Goal: Contribute content: Add original content to the website for others to see

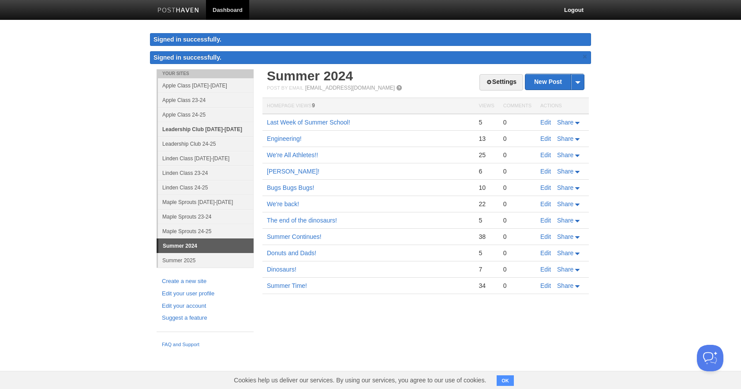
click at [209, 126] on link "Leadership Club [DATE]-[DATE]" at bounding box center [206, 129] width 96 height 15
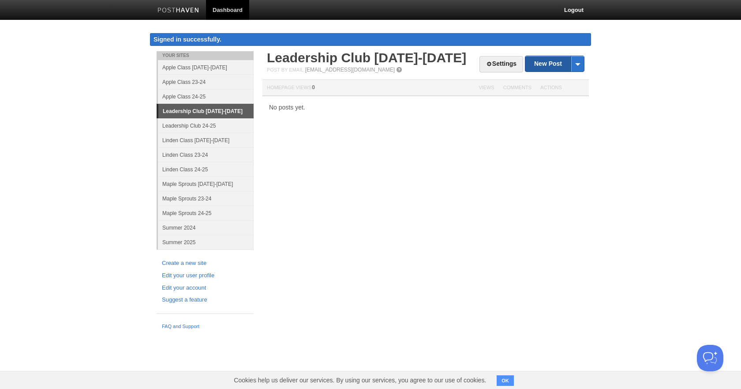
click at [546, 60] on link "New Post" at bounding box center [554, 63] width 59 height 15
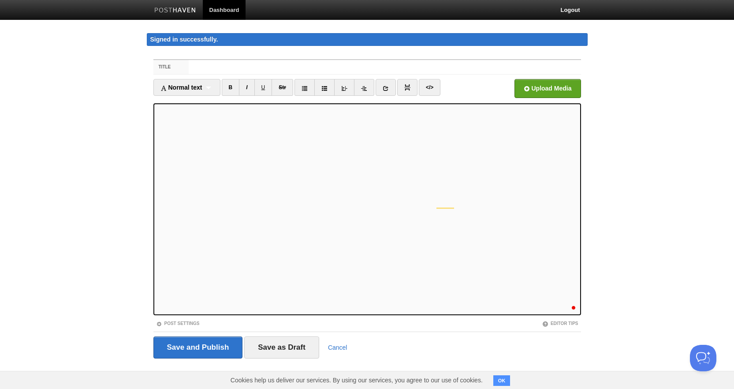
click at [183, 65] on label "Title" at bounding box center [171, 67] width 36 height 14
click at [189, 65] on input "Title" at bounding box center [385, 67] width 392 height 14
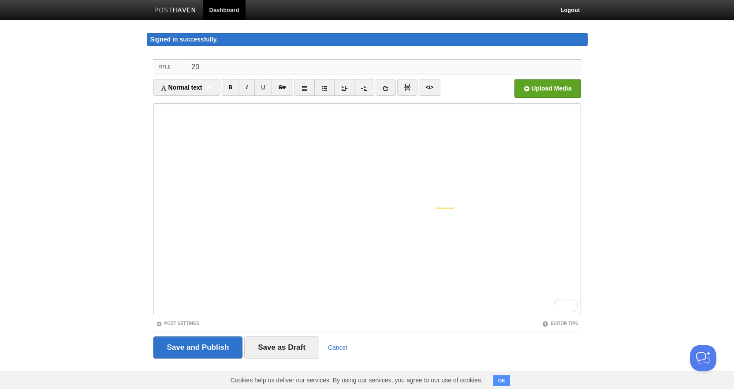
type input "2"
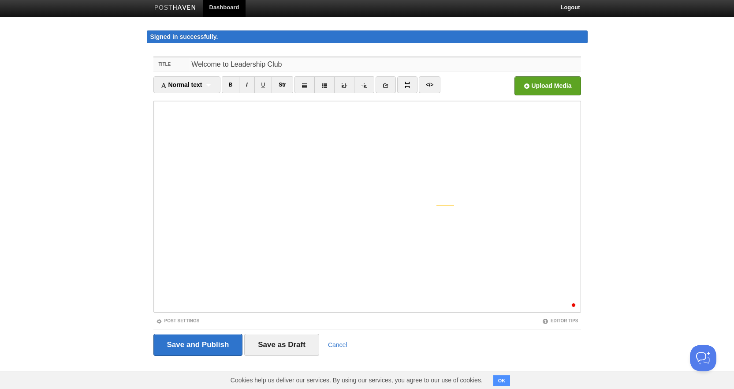
scroll to position [150, 0]
type input "Welcome to Leadership Club"
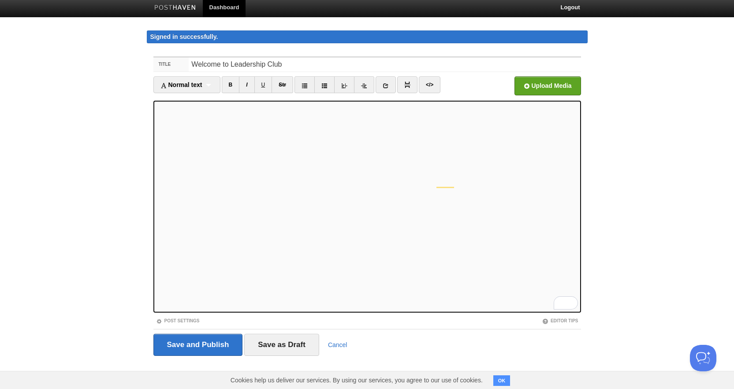
scroll to position [62, 0]
click at [392, 87] on link at bounding box center [386, 84] width 20 height 17
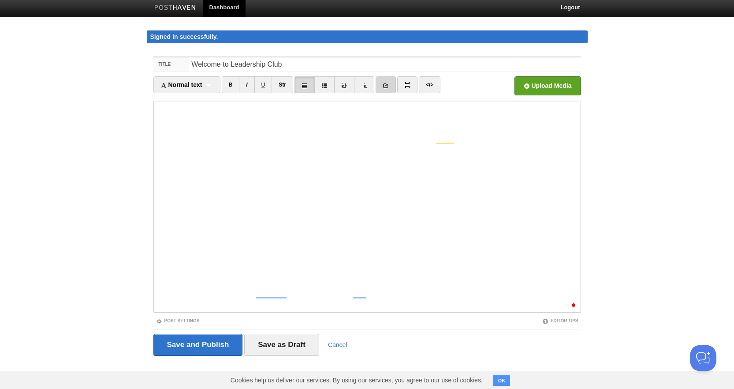
scroll to position [0, 0]
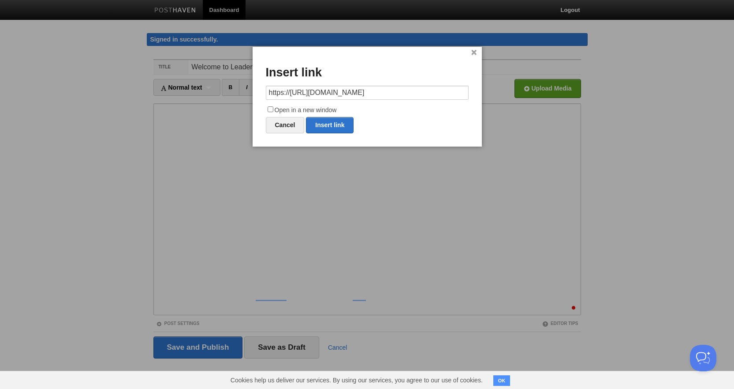
drag, startPoint x: 290, startPoint y: 93, endPoint x: 244, endPoint y: 88, distance: 46.1
click at [244, 88] on body "Dashboard Logout Signed in successfully. Signed in successfully. × Your Sites A…" at bounding box center [367, 195] width 734 height 391
type input "https://forms.gle/ujTJiRTCQyG7s9y57"
drag, startPoint x: 270, startPoint y: 106, endPoint x: 278, endPoint y: 112, distance: 9.8
click at [270, 106] on input "Open in a new window" at bounding box center [271, 109] width 6 height 6
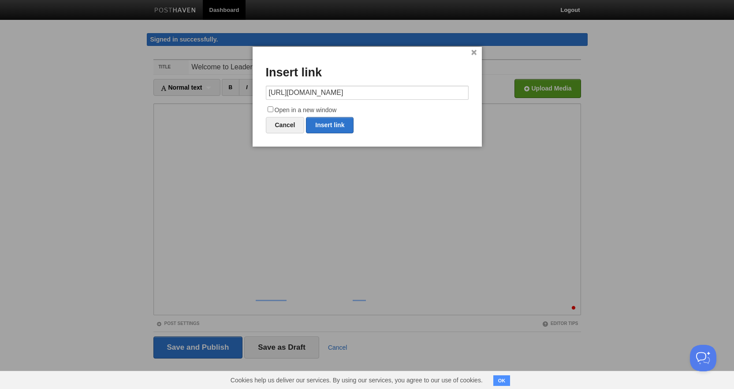
checkbox input "true"
click at [323, 128] on link "Insert link" at bounding box center [330, 125] width 48 height 16
type input "https://"
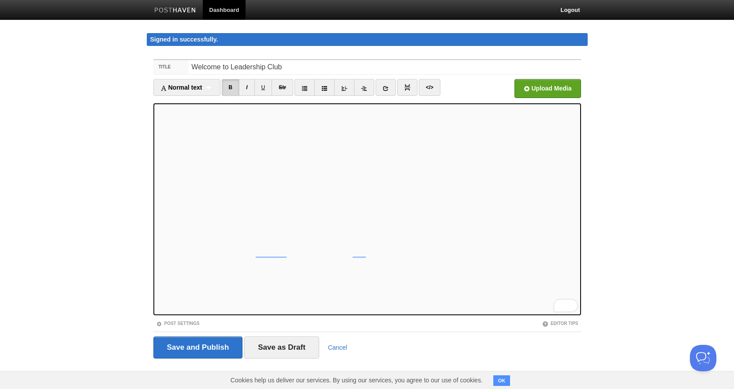
scroll to position [37, 0]
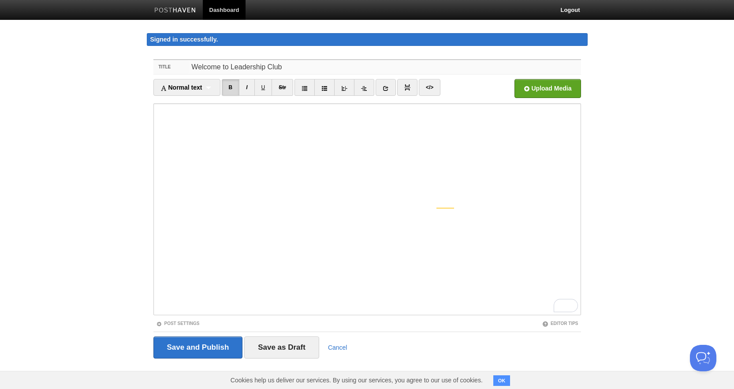
click at [289, 68] on input "Welcome to Leadership Club" at bounding box center [385, 67] width 392 height 14
type input "Welcome to Leadership Club!"
drag, startPoint x: 211, startPoint y: 348, endPoint x: 197, endPoint y: 333, distance: 21.2
click at [209, 347] on input "Save and Publish" at bounding box center [198, 347] width 90 height 22
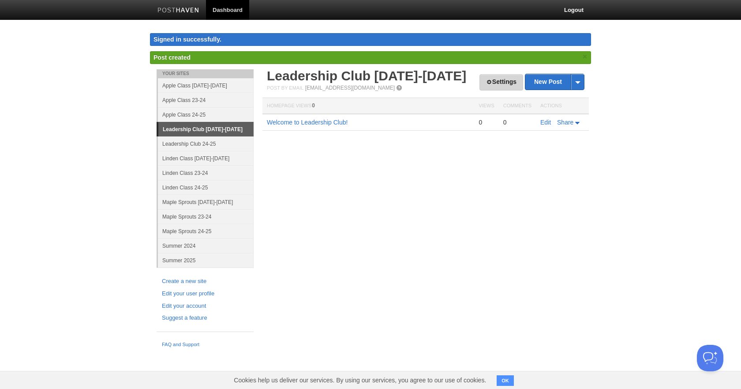
click at [495, 79] on link "Settings" at bounding box center [501, 82] width 44 height 16
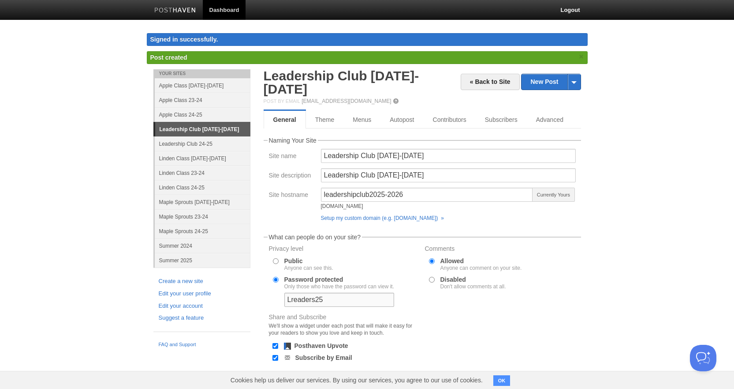
click at [295, 292] on input "Lreaders25" at bounding box center [339, 299] width 110 height 14
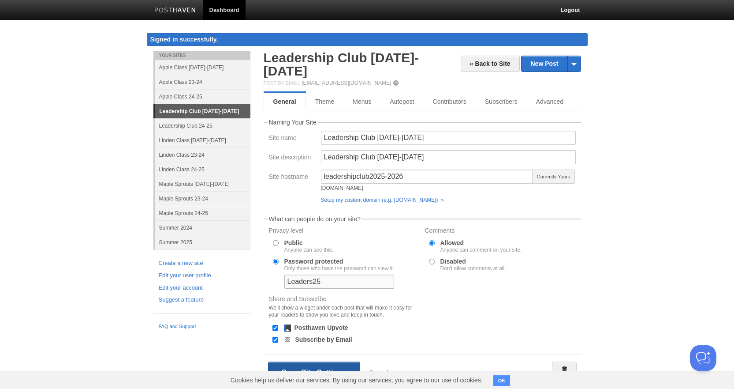
type input "Leaders25"
click at [289, 361] on button "Save Site Settings" at bounding box center [314, 372] width 92 height 22
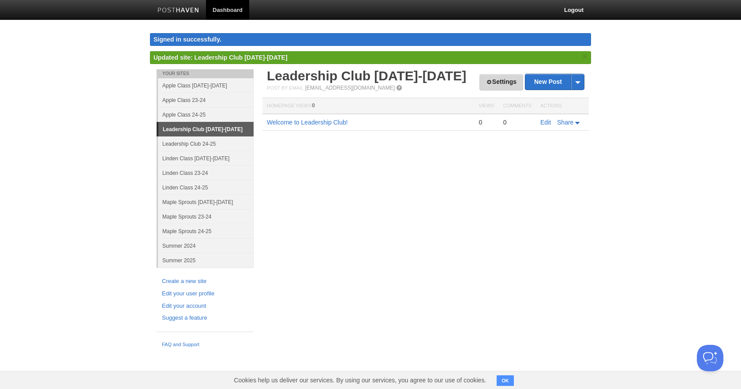
click at [511, 78] on link "Settings" at bounding box center [501, 82] width 44 height 16
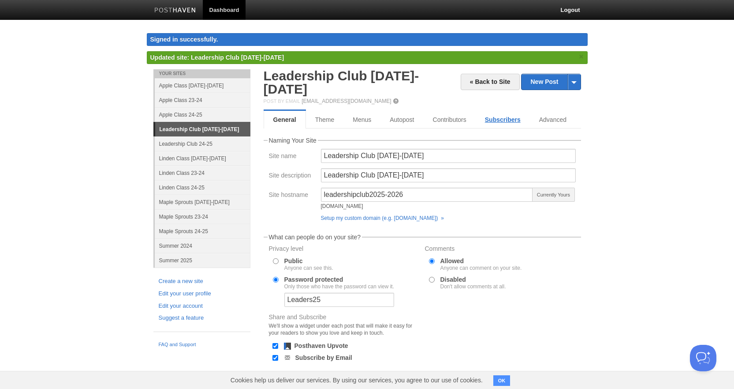
click at [499, 111] on link "Subscribers" at bounding box center [503, 120] width 54 height 18
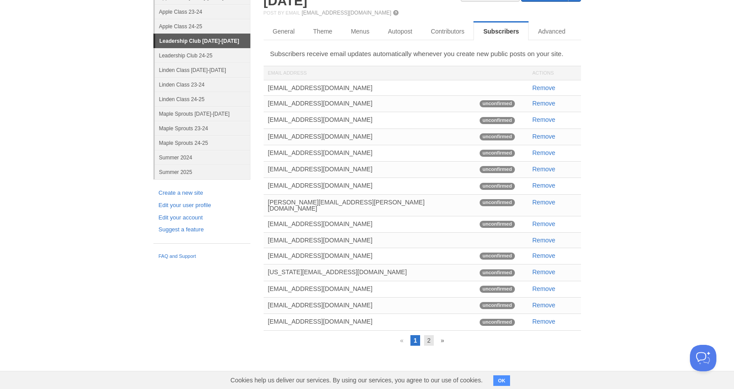
click at [425, 335] on link "2" at bounding box center [429, 340] width 10 height 11
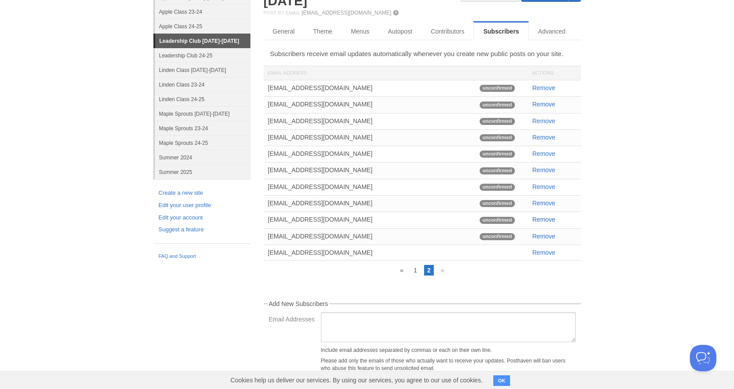
click at [548, 216] on link "Remove" at bounding box center [544, 219] width 23 height 7
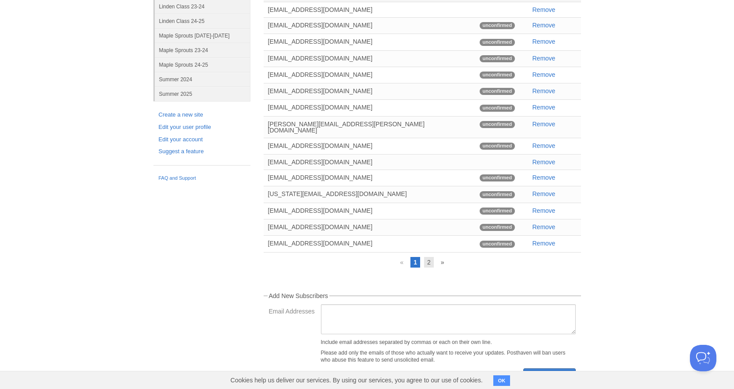
click at [432, 257] on link "2" at bounding box center [429, 262] width 10 height 11
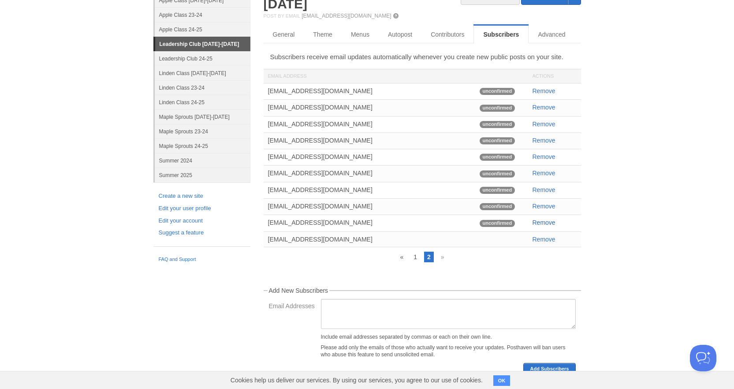
click at [551, 219] on link "Remove" at bounding box center [544, 222] width 23 height 7
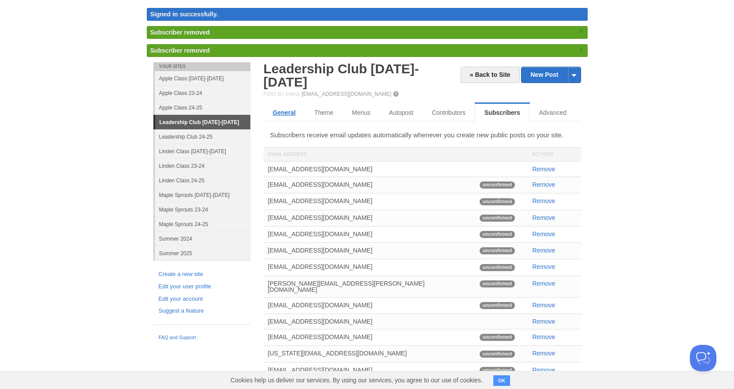
click at [286, 104] on link "General" at bounding box center [284, 113] width 41 height 18
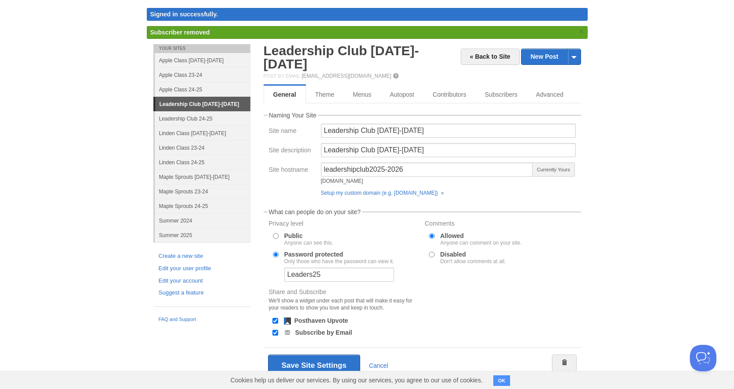
click at [191, 105] on link "Leadership Club [DATE]-[DATE]" at bounding box center [202, 104] width 95 height 14
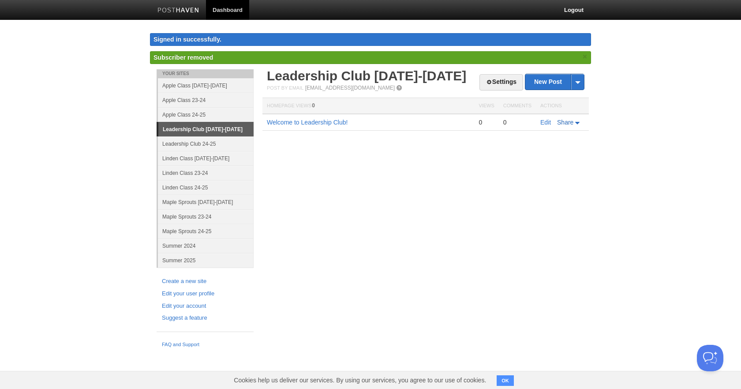
click at [567, 123] on span "Share" at bounding box center [565, 122] width 16 height 7
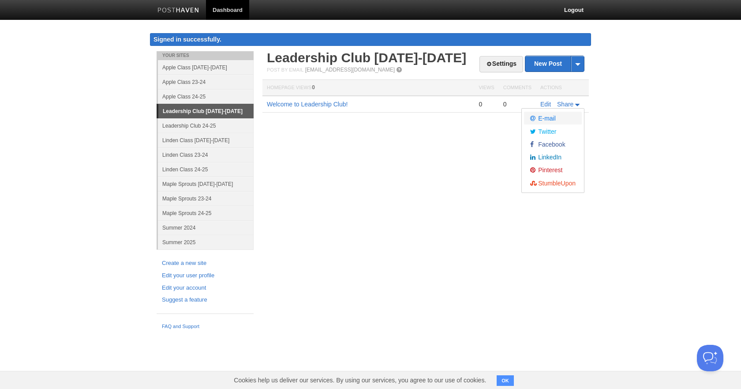
click at [557, 117] on link "E-mail" at bounding box center [553, 118] width 58 height 13
click at [538, 118] on span "E-mail" at bounding box center [545, 118] width 19 height 7
click at [569, 104] on span "Share" at bounding box center [565, 104] width 16 height 7
click at [547, 118] on span "E-mail" at bounding box center [545, 118] width 19 height 7
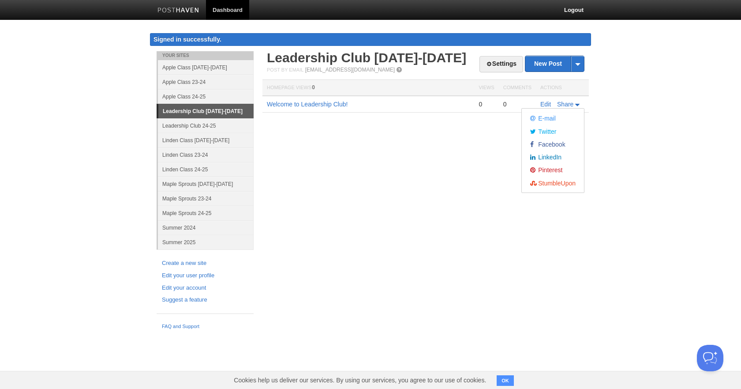
click at [468, 207] on div "Your Sites Apple Class 2025-2026 Apple Class 23-24 Apple Class 24-25 Leadership…" at bounding box center [370, 192] width 441 height 282
click at [564, 104] on span "Share" at bounding box center [565, 104] width 16 height 7
click at [556, 117] on link "E-mail" at bounding box center [553, 118] width 58 height 13
drag, startPoint x: 556, startPoint y: 117, endPoint x: 546, endPoint y: 118, distance: 10.2
click at [546, 118] on span "E-mail" at bounding box center [545, 118] width 19 height 7
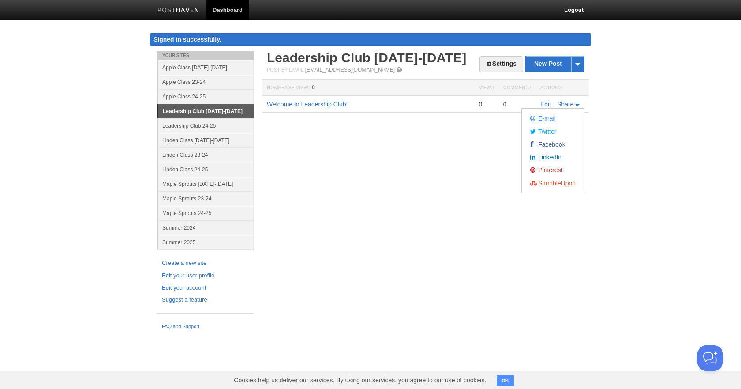
click at [405, 126] on div "Settings New Post by Web by Email Leadership Club 2025-2026 Post by Email post@…" at bounding box center [425, 94] width 331 height 87
click at [306, 102] on link "Welcome to Leadership Club!" at bounding box center [307, 104] width 81 height 7
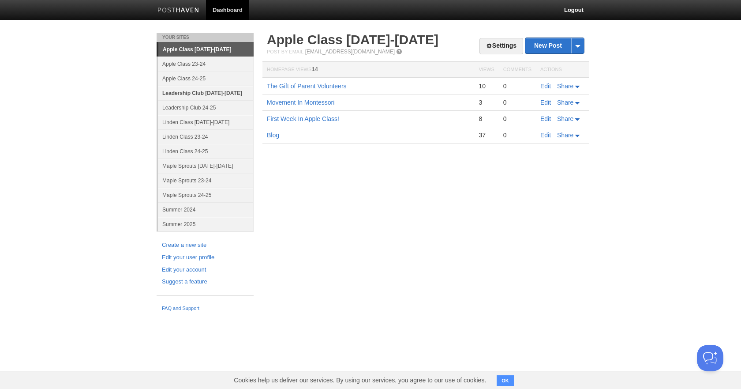
click at [194, 91] on link "Leadership Club [DATE]-[DATE]" at bounding box center [206, 93] width 96 height 15
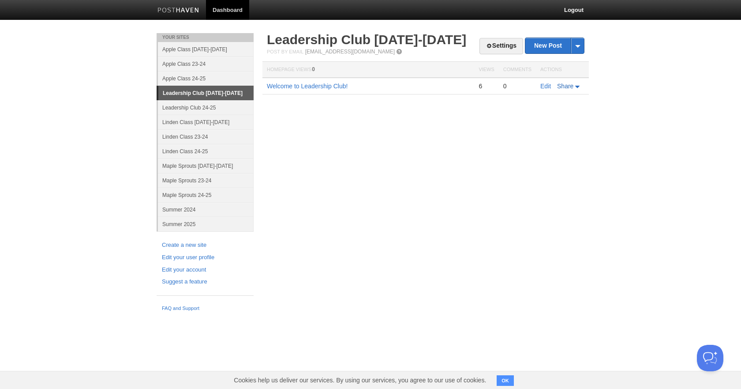
click at [570, 88] on span "Share" at bounding box center [565, 85] width 16 height 7
click at [303, 89] on link "Welcome to Leadership Club!" at bounding box center [307, 85] width 81 height 7
click at [318, 86] on link "Welcome to Leadership Club!" at bounding box center [307, 85] width 81 height 7
click at [481, 85] on div "8" at bounding box center [485, 86] width 15 height 8
